Goal: Task Accomplishment & Management: Use online tool/utility

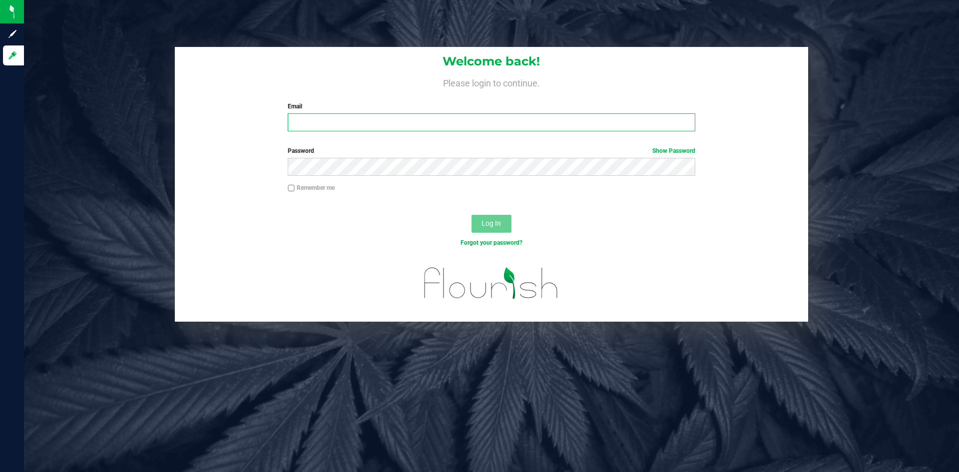
type input "[PERSON_NAME][EMAIL_ADDRESS][DOMAIN_NAME]"
click at [508, 226] on button "Log In" at bounding box center [492, 224] width 40 height 18
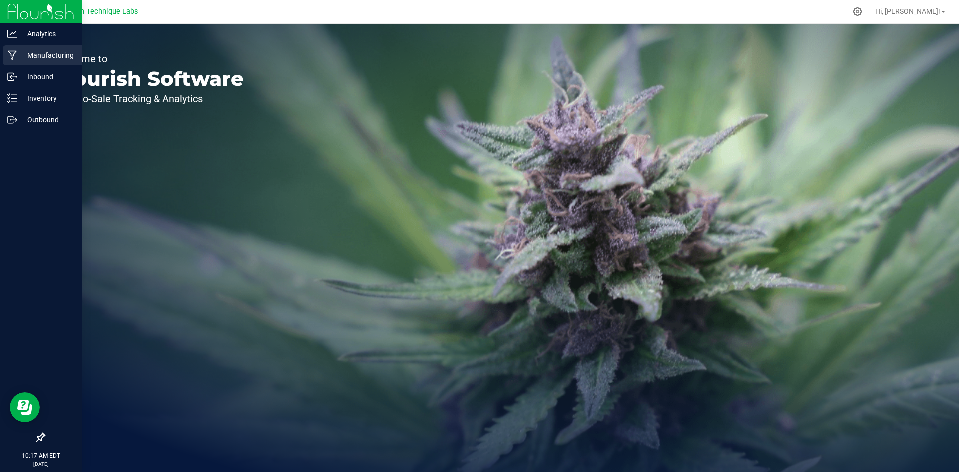
click at [20, 57] on p "Manufacturing" at bounding box center [47, 55] width 60 height 12
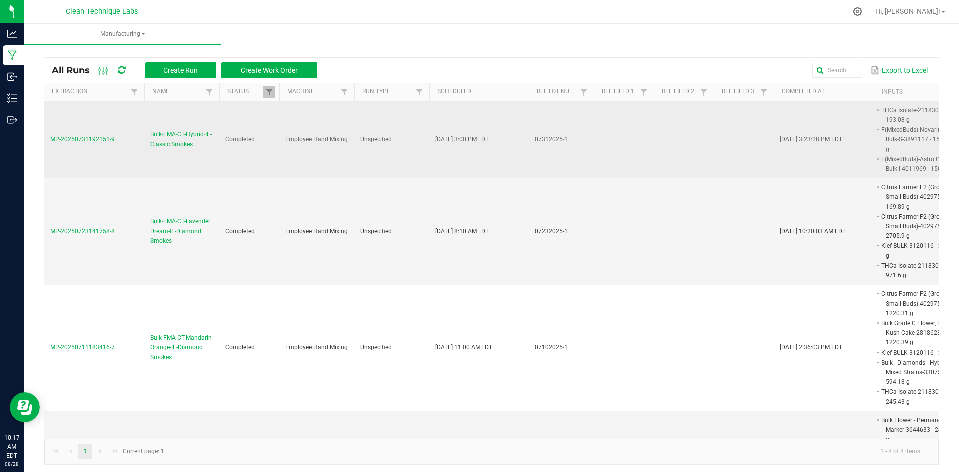
click at [195, 137] on span "Bulk-FMA-CT-Hybrid-IF-Classic Smokes" at bounding box center [181, 139] width 63 height 19
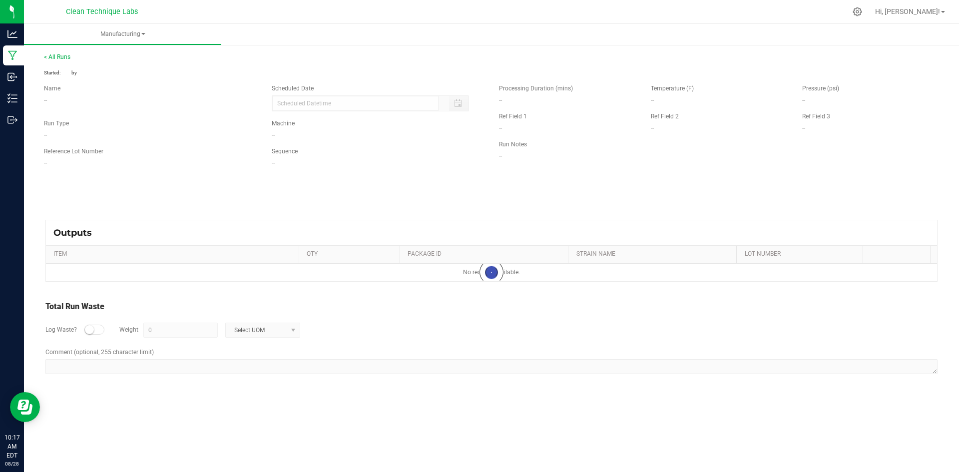
type input "[DATE] 3:00 PM"
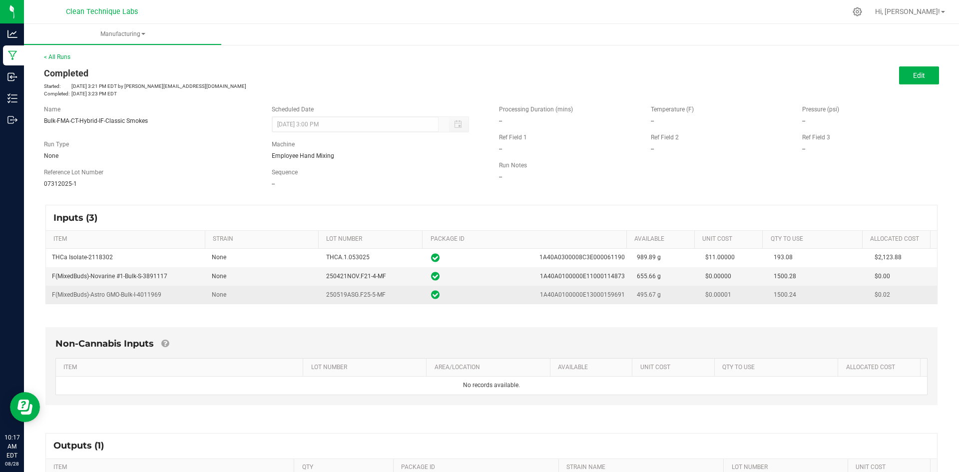
scroll to position [122, 0]
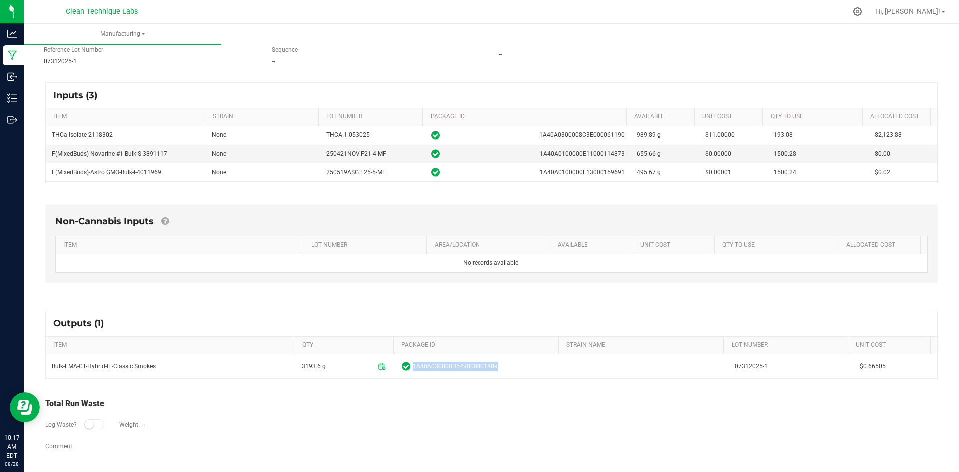
drag, startPoint x: 408, startPoint y: 366, endPoint x: 497, endPoint y: 364, distance: 88.9
click at [497, 364] on span "1A40A030000D549000001809" at bounding box center [479, 366] width 154 height 10
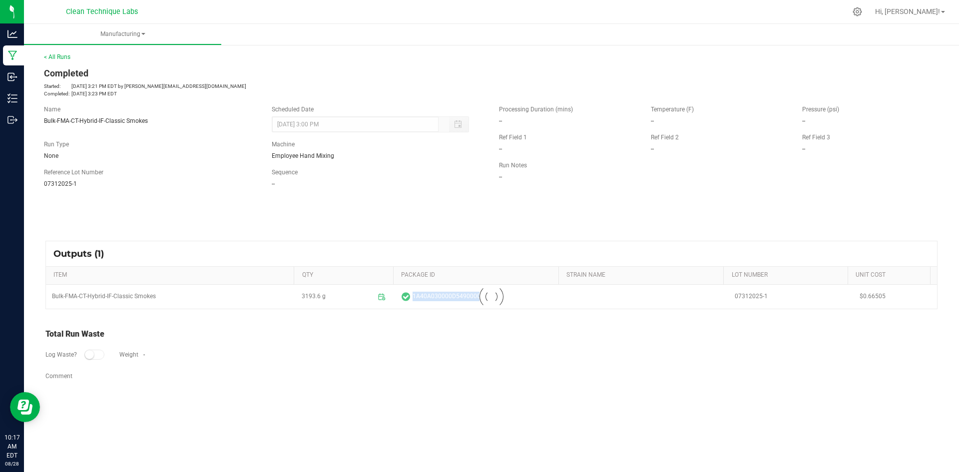
scroll to position [0, 0]
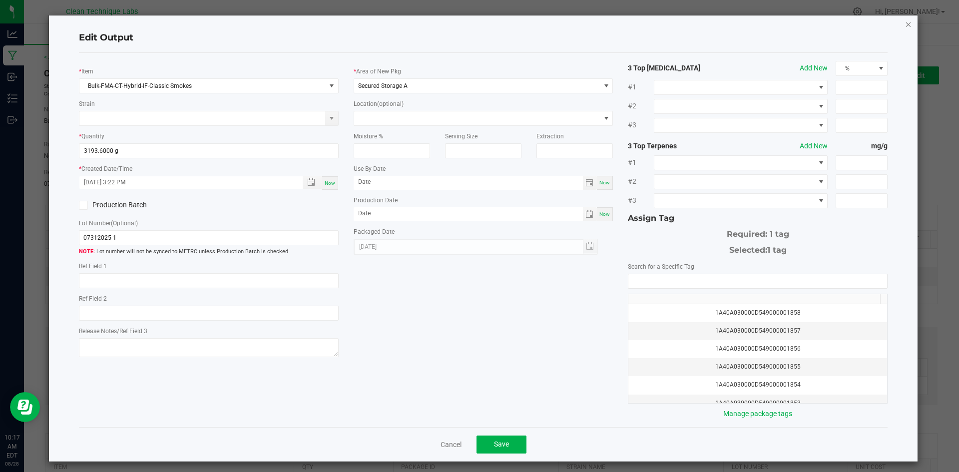
click at [905, 24] on icon "button" at bounding box center [908, 24] width 7 height 12
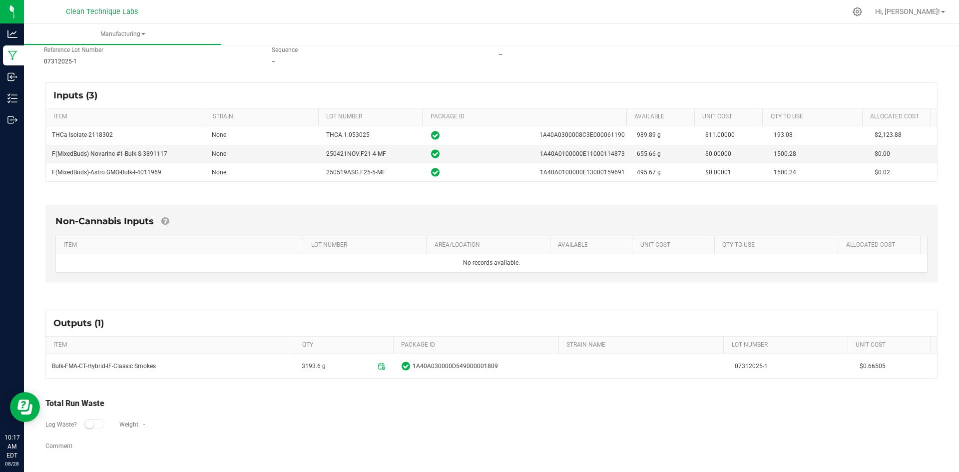
click at [654, 71] on div "Name Bulk-FMA-CT-Hybrid-IF-Classic Smokes Scheduled Date [DATE] 3:00 PM Run Typ…" at bounding box center [491, 24] width 910 height 98
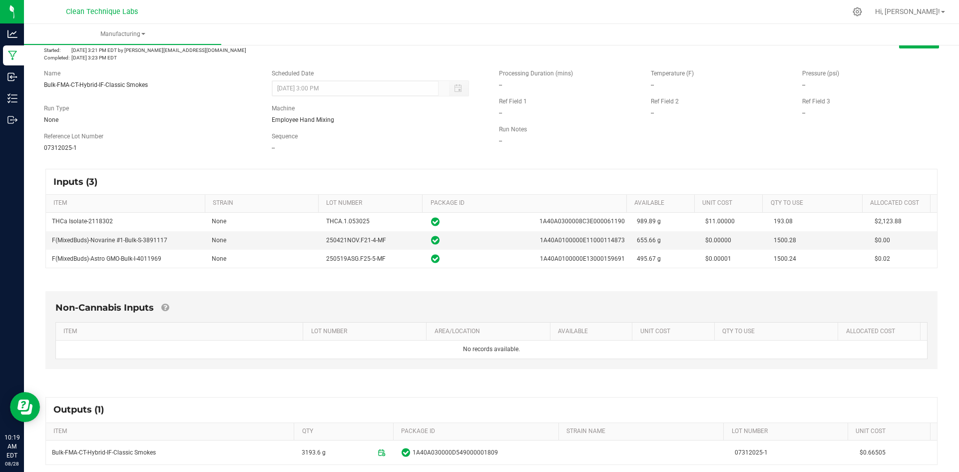
scroll to position [0, 0]
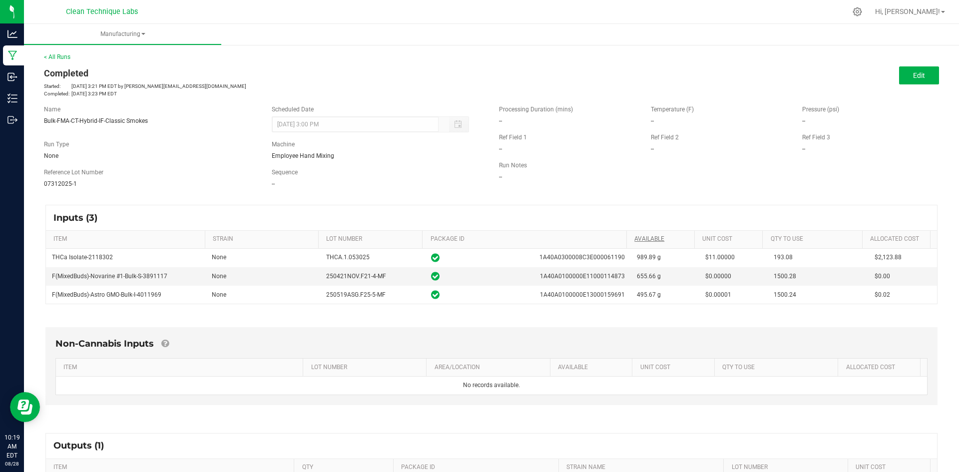
drag, startPoint x: 690, startPoint y: 238, endPoint x: 681, endPoint y: 238, distance: 9.0
click at [681, 238] on tr "ITEM STRAIN LOT NUMBER PACKAGE ID AVAILABLE Unit Cost QTY TO USE Allocated Cost" at bounding box center [488, 240] width 884 height 18
click at [694, 238] on th "Unit Cost" at bounding box center [728, 240] width 68 height 18
click at [621, 240] on tr "ITEM STRAIN LOT NUMBER PACKAGE ID AVAILABLE Unit Cost QTY TO USE Allocated Cost" at bounding box center [453, 240] width 814 height 18
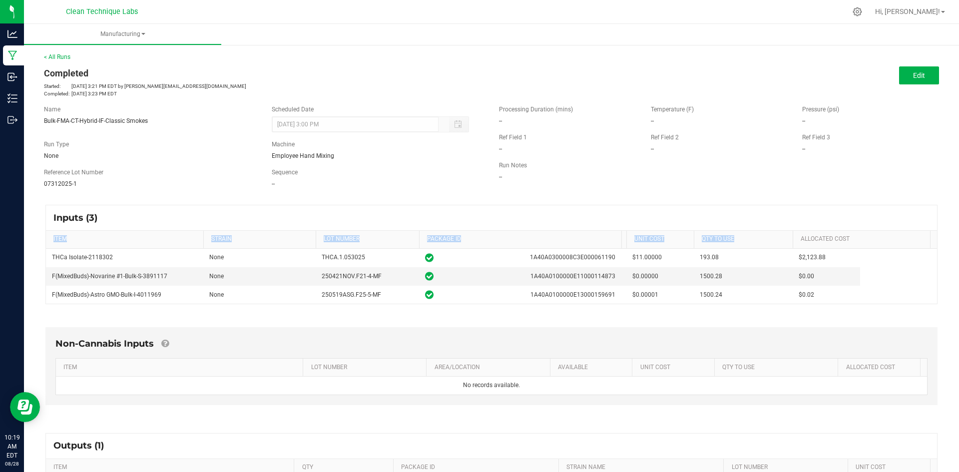
drag, startPoint x: 793, startPoint y: 233, endPoint x: 883, endPoint y: 236, distance: 90.5
click at [881, 236] on div "ITEM STRAIN LOT NUMBER PACKAGE ID AVAILABLE Unit Cost QTY TO USE Allocated Cost" at bounding box center [488, 239] width 885 height 17
click at [840, 249] on div "ITEM STRAIN LOT NUMBER PACKAGE ID AVAILABLE Unit Cost QTY TO USE Allocated Cost…" at bounding box center [491, 267] width 891 height 73
click at [682, 239] on span at bounding box center [681, 318] width 3 height 174
